Goal: Task Accomplishment & Management: Manage account settings

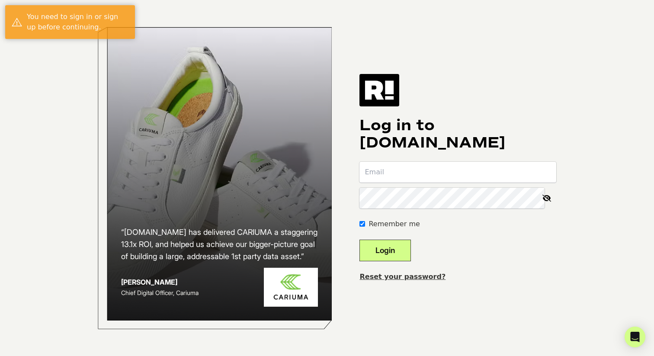
type input "[DOMAIN_NAME][EMAIL_ADDRESS][DOMAIN_NAME]"
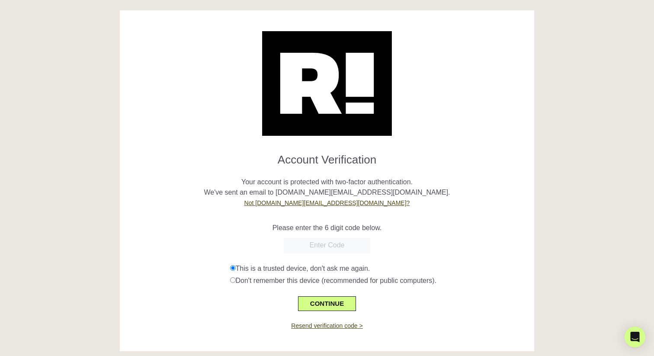
click at [324, 246] on input "text" at bounding box center [327, 246] width 87 height 16
paste input "660991"
type input "660991"
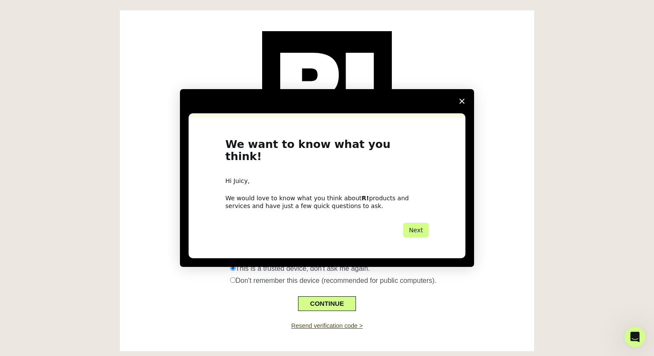
click at [330, 293] on div "Intercom messenger" at bounding box center [327, 178] width 654 height 356
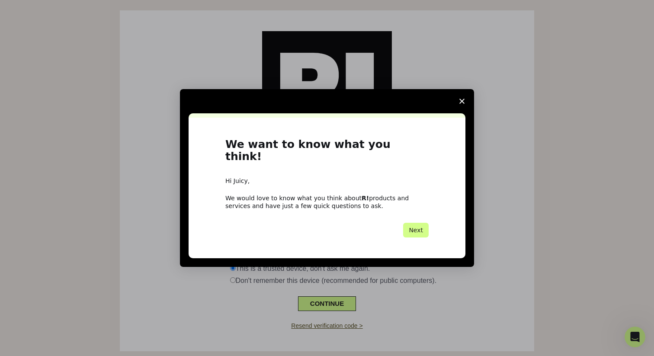
click at [330, 304] on div "Intercom messenger" at bounding box center [327, 178] width 654 height 356
click at [419, 223] on button "Next" at bounding box center [416, 230] width 26 height 15
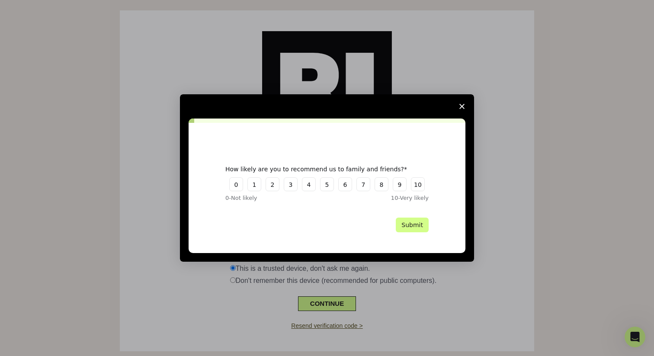
click at [466, 105] on span "Close survey" at bounding box center [462, 106] width 24 height 24
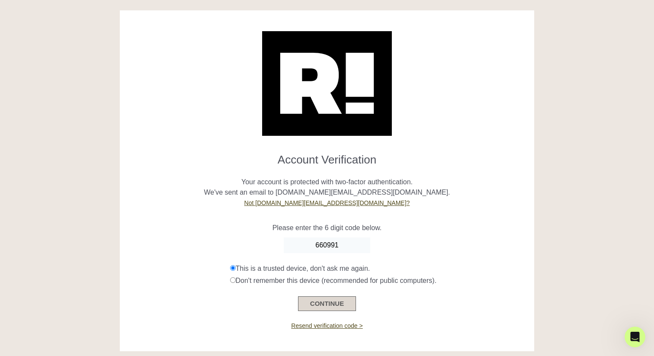
click at [328, 303] on button "CONTINUE" at bounding box center [327, 303] width 58 height 15
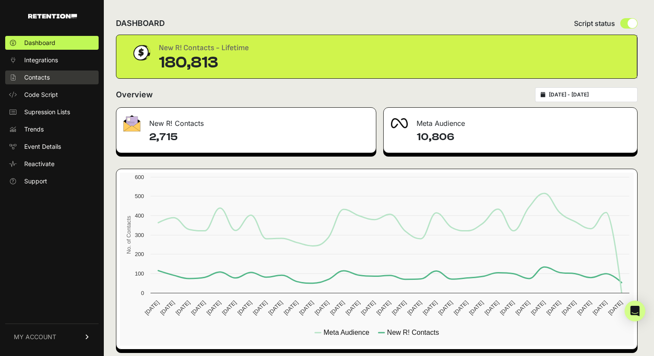
click at [49, 72] on link "Contacts" at bounding box center [51, 78] width 93 height 14
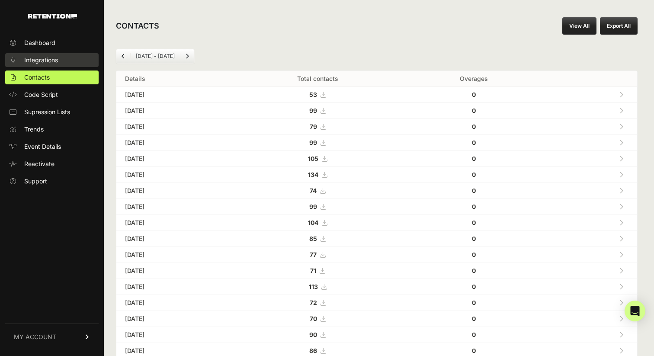
click at [33, 57] on span "Integrations" at bounding box center [41, 60] width 34 height 9
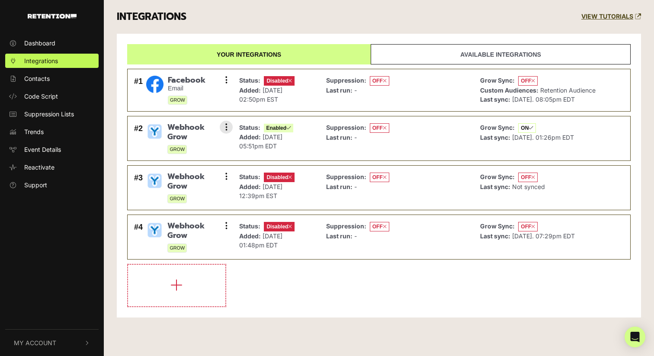
click at [177, 138] on span "Webhook Grow" at bounding box center [196, 132] width 59 height 19
click at [216, 126] on span "Webhook Grow" at bounding box center [196, 132] width 59 height 19
click at [219, 126] on span "Webhook Grow" at bounding box center [196, 132] width 59 height 19
click at [223, 126] on button at bounding box center [226, 127] width 13 height 13
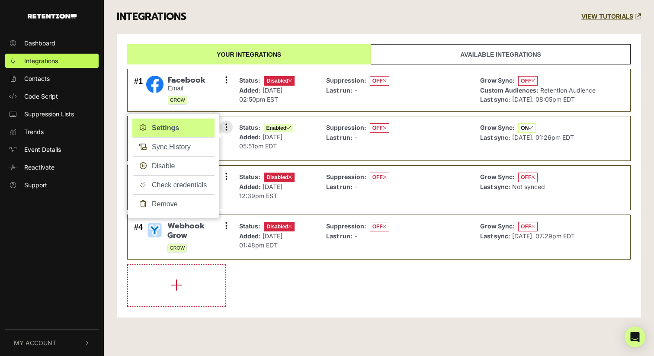
click at [171, 124] on link "Settings" at bounding box center [173, 128] width 82 height 19
